Goal: Browse casually

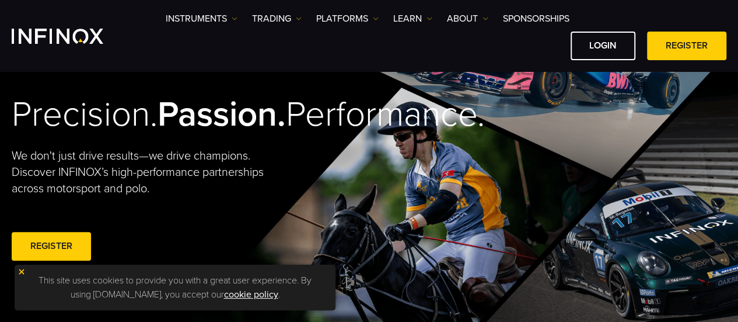
drag, startPoint x: 0, startPoint y: 0, endPoint x: 608, endPoint y: 182, distance: 634.7
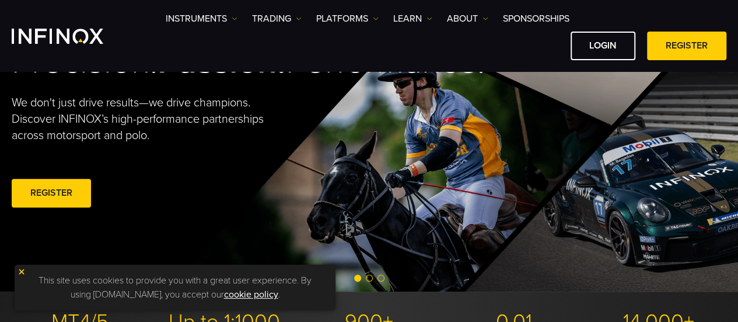
scroll to position [113, 0]
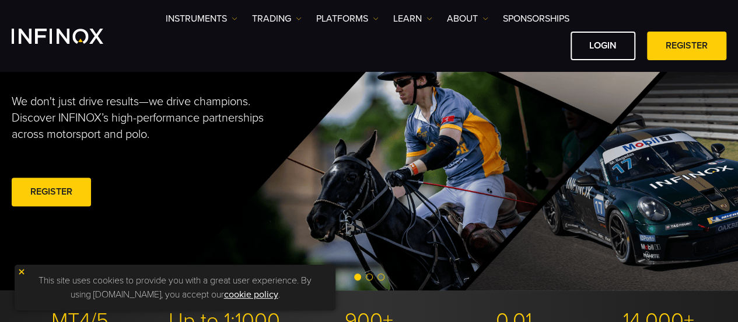
click at [370, 278] on span "Go to slide 2" at bounding box center [369, 276] width 7 height 7
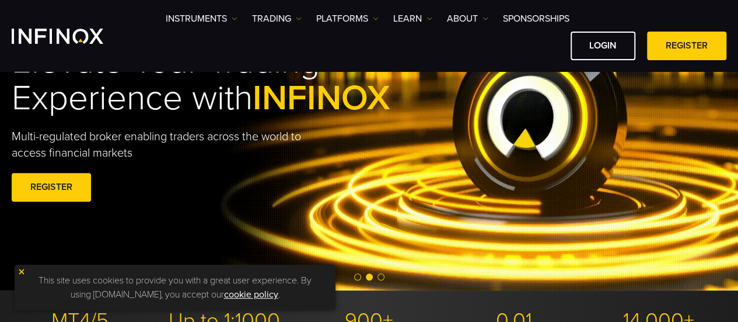
click at [382, 280] on span "Go to slide 3" at bounding box center [381, 276] width 7 height 7
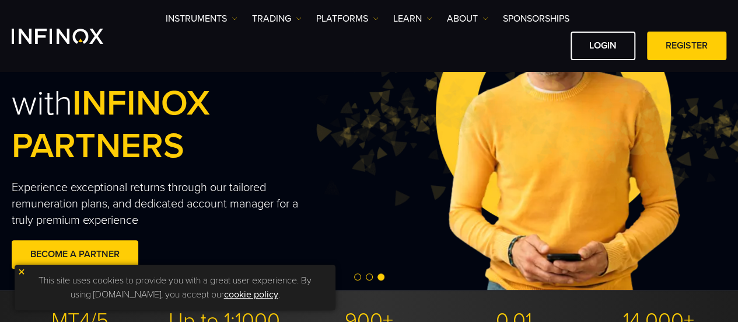
drag, startPoint x: 360, startPoint y: 278, endPoint x: 418, endPoint y: 312, distance: 67.8
click at [418, 312] on p "900+" at bounding box center [369, 321] width 136 height 26
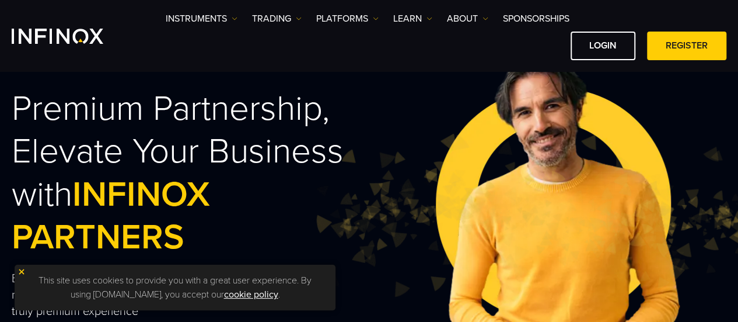
scroll to position [8, 0]
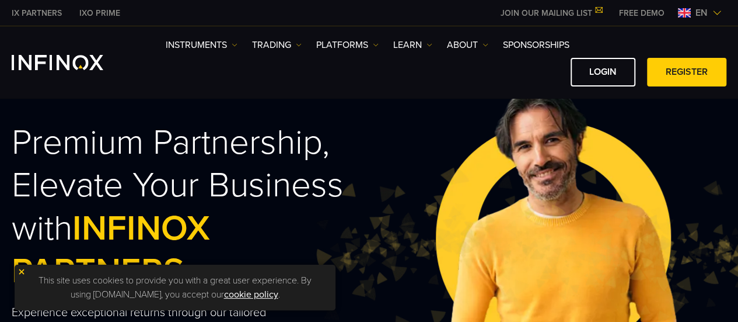
click at [418, 312] on img at bounding box center [557, 249] width 491 height 163
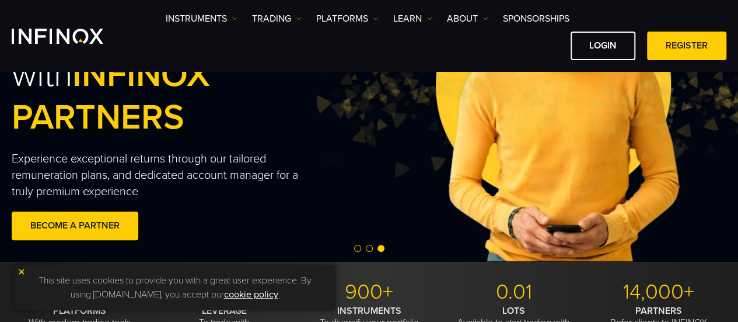
scroll to position [237, 0]
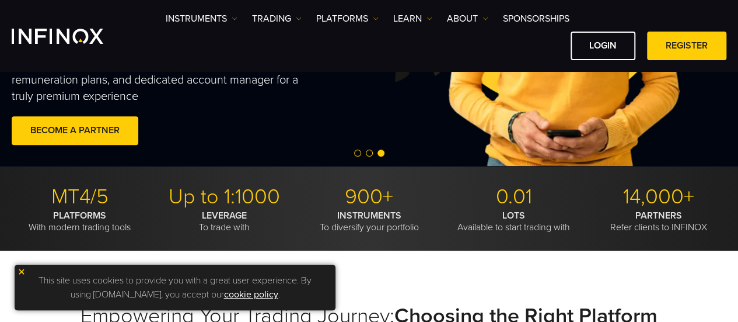
click at [360, 150] on span "Go to slide 1" at bounding box center [357, 152] width 7 height 7
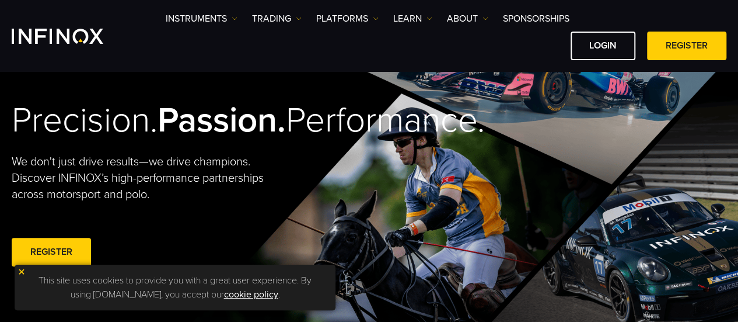
scroll to position [53, 0]
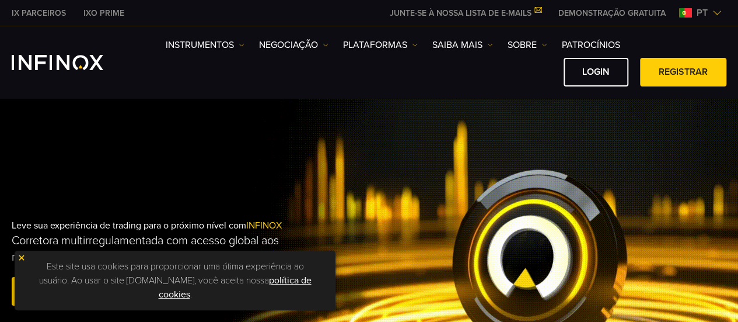
click at [469, 301] on div "Leve sua experiência de trading para o próximo nível com INFINOX Corretora mult…" at bounding box center [369, 264] width 738 height 126
